Goal: Task Accomplishment & Management: Manage account settings

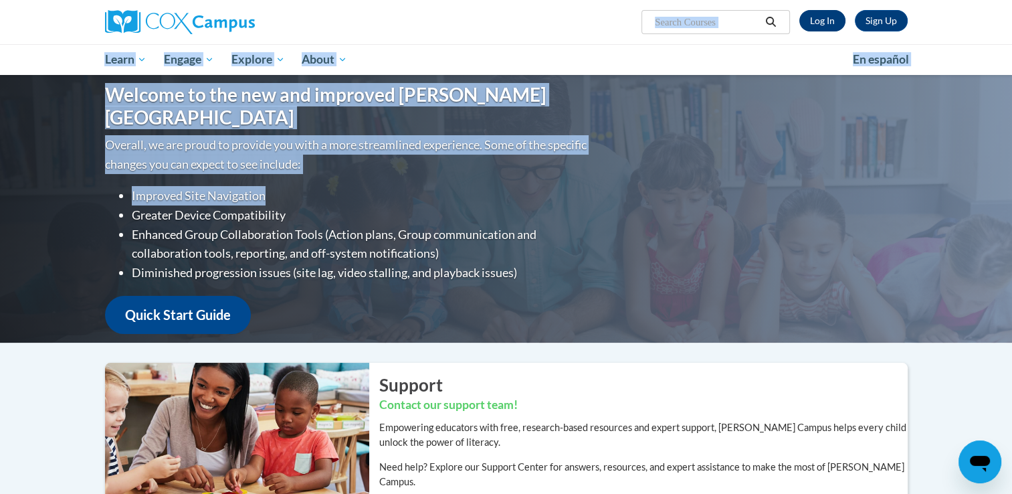
drag, startPoint x: 711, startPoint y: 185, endPoint x: 823, endPoint y: 17, distance: 202.1
drag, startPoint x: 823, startPoint y: 17, endPoint x: 712, endPoint y: 66, distance: 121.3
click at [712, 66] on ul "My Learning My Learning My Course Progress Certificates My Action Plans Group D…" at bounding box center [470, 59] width 748 height 31
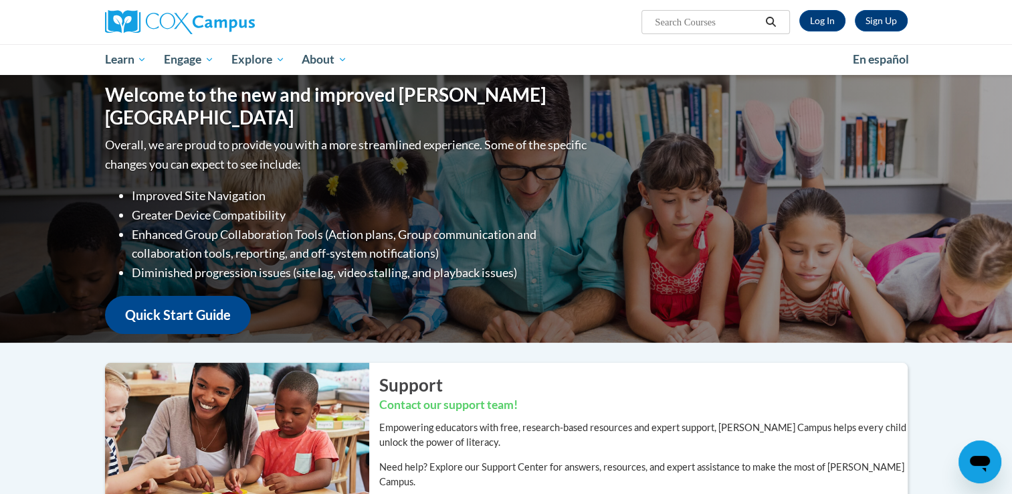
click at [712, 66] on ul "My Learning My Learning My Course Progress Certificates My Action Plans Group D…" at bounding box center [470, 59] width 748 height 31
click at [826, 25] on link "Log In" at bounding box center [823, 20] width 46 height 21
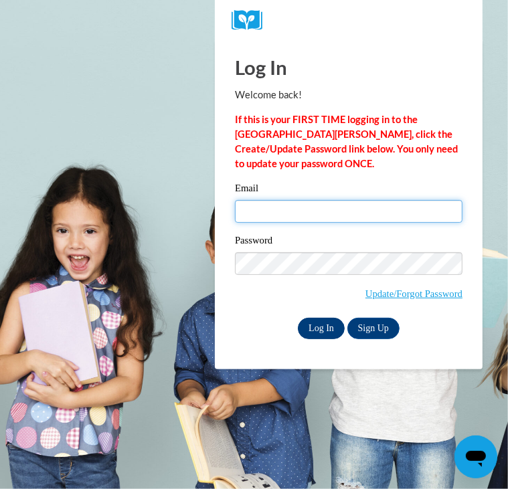
type input "[EMAIL_ADDRESS][DOMAIN_NAME]"
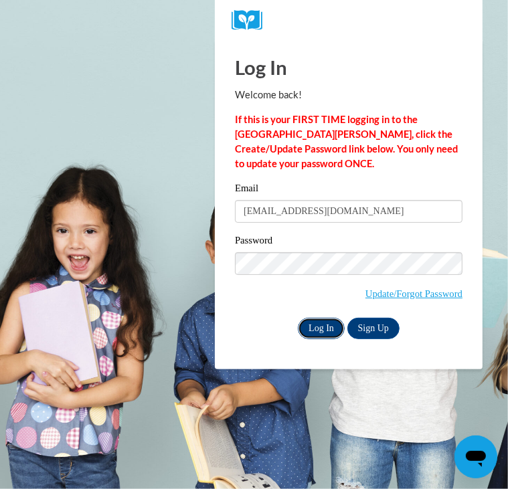
click at [328, 330] on input "Log In" at bounding box center [321, 328] width 47 height 21
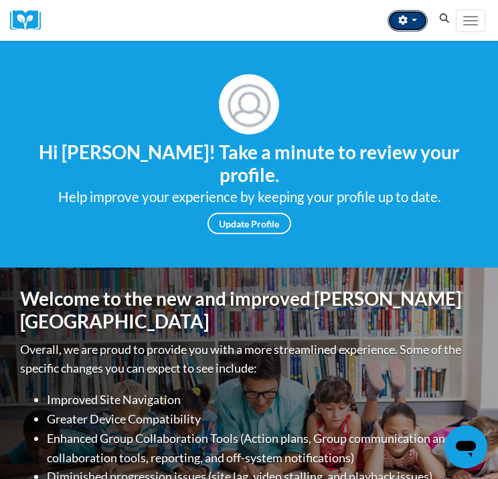
click at [420, 19] on button "button" at bounding box center [407, 20] width 40 height 21
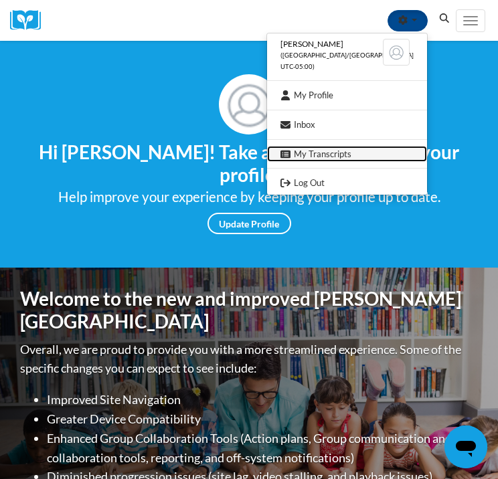
click at [347, 157] on link "My Transcripts" at bounding box center [347, 154] width 160 height 17
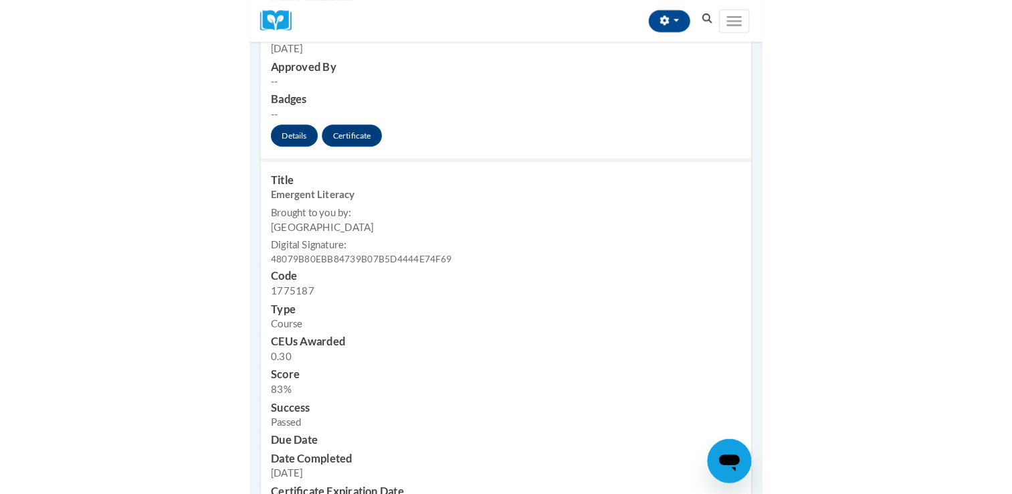
scroll to position [733, 0]
